Goal: Task Accomplishment & Management: Use online tool/utility

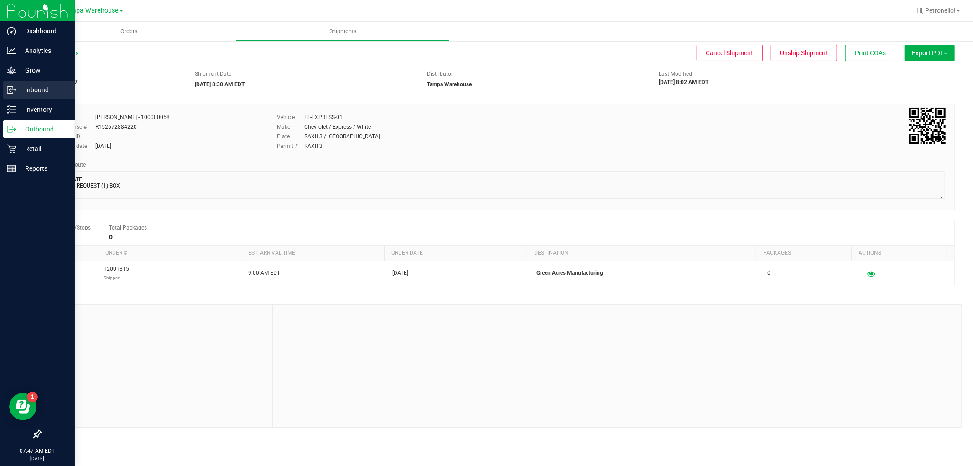
click at [46, 93] on p "Inbound" at bounding box center [43, 89] width 55 height 11
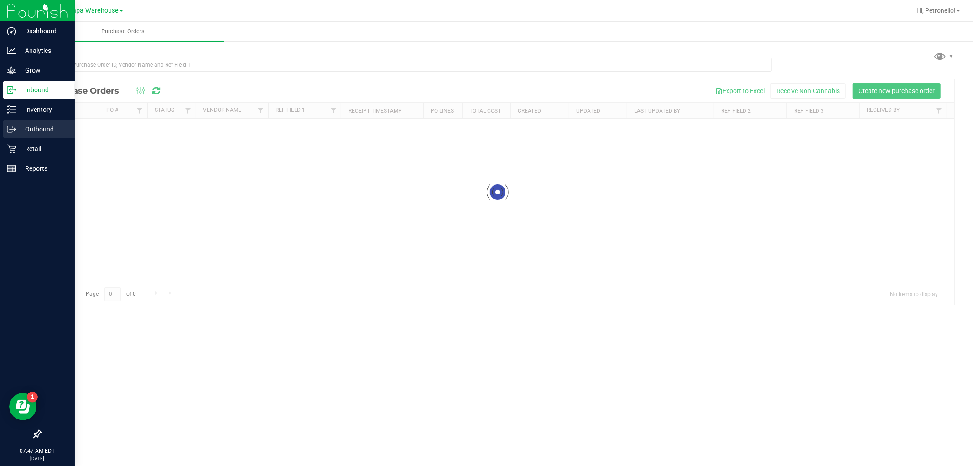
click at [52, 125] on p "Outbound" at bounding box center [43, 129] width 55 height 11
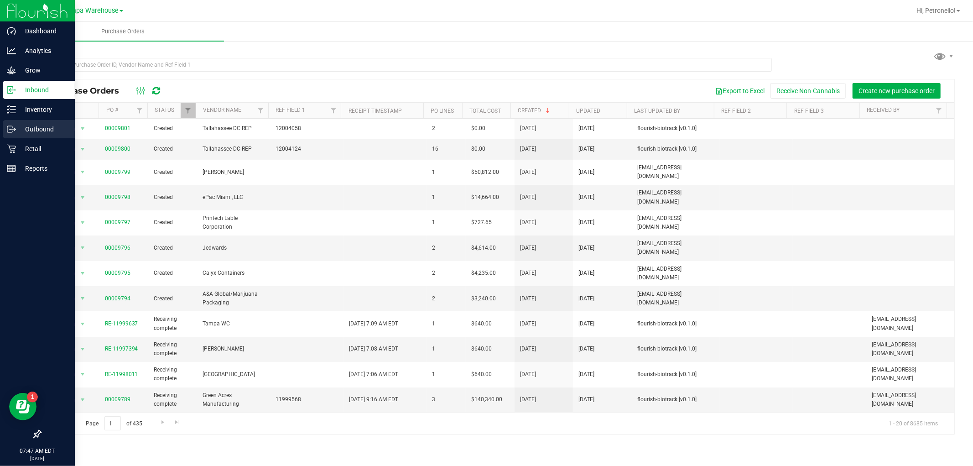
click at [39, 124] on p "Outbound" at bounding box center [43, 129] width 55 height 11
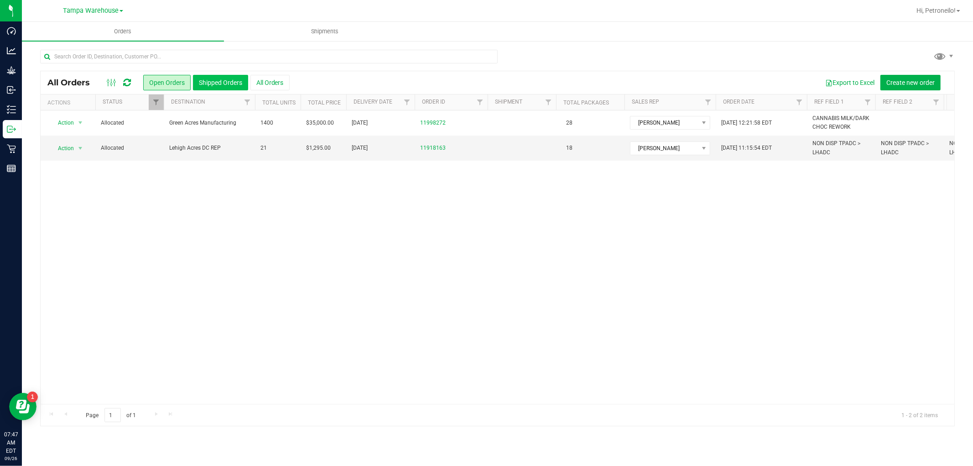
click at [224, 84] on button "Shipped Orders" at bounding box center [220, 83] width 55 height 16
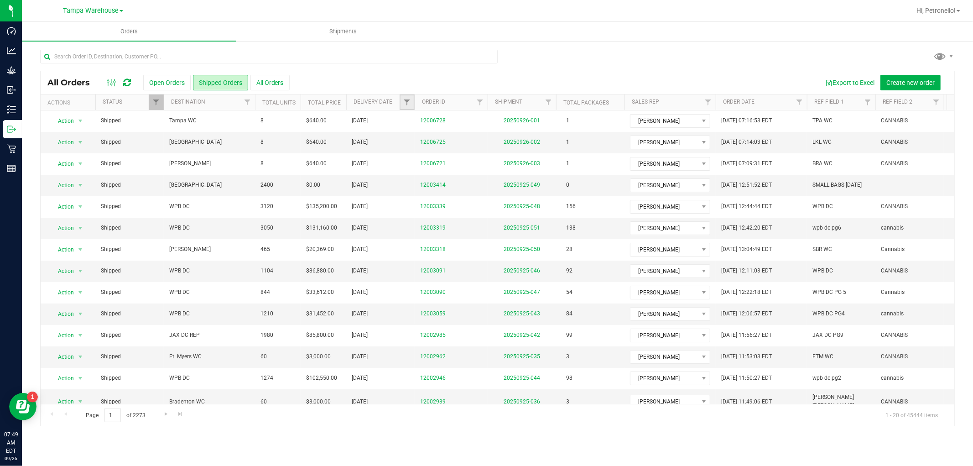
click at [403, 106] on link "Filter" at bounding box center [406, 102] width 15 height 16
click at [491, 162] on span "select" at bounding box center [491, 157] width 13 height 13
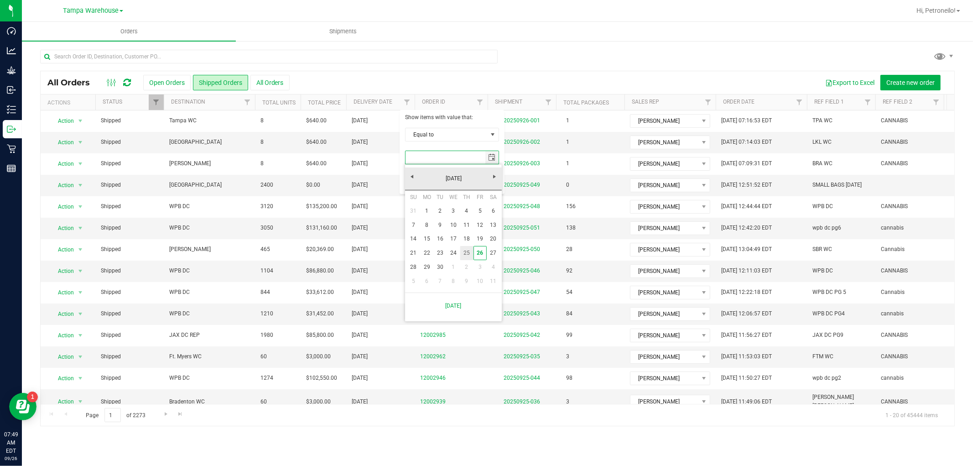
click at [464, 254] on link "25" at bounding box center [466, 253] width 13 height 14
type input "[DATE]"
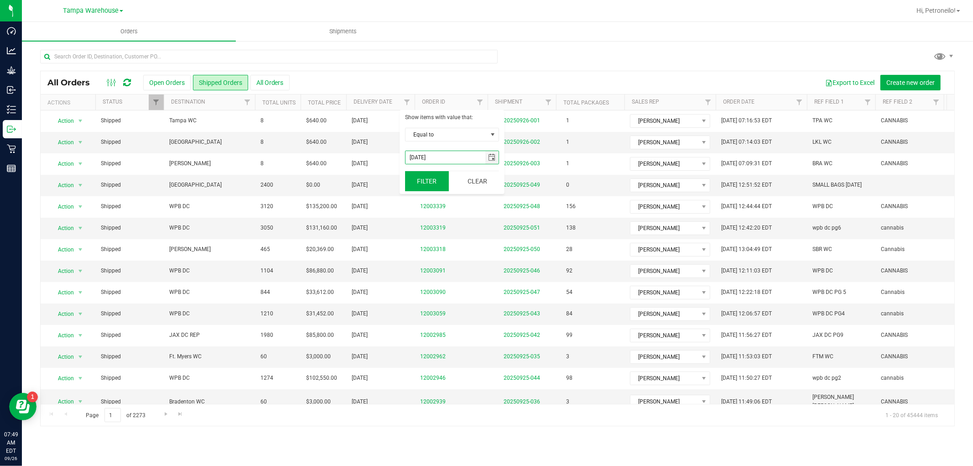
click at [420, 183] on button "Filter" at bounding box center [427, 181] width 44 height 20
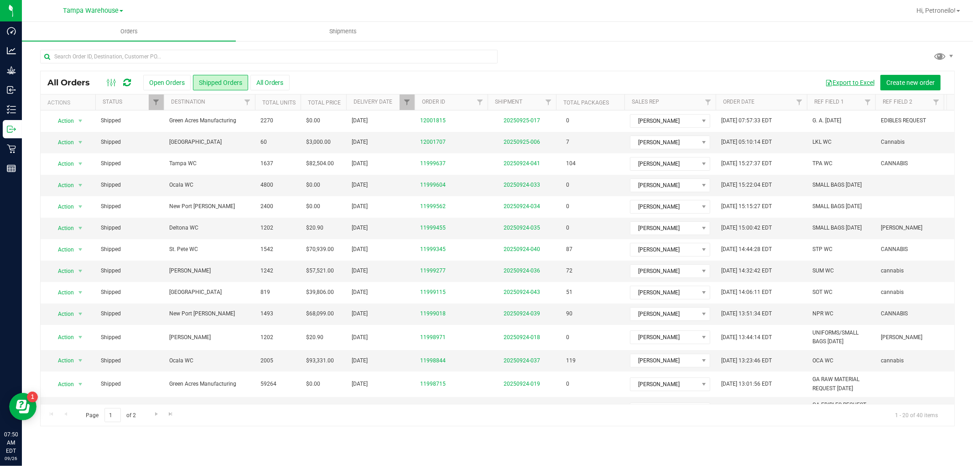
click at [859, 80] on button "Export to Excel" at bounding box center [849, 83] width 61 height 16
